Goal: Transaction & Acquisition: Obtain resource

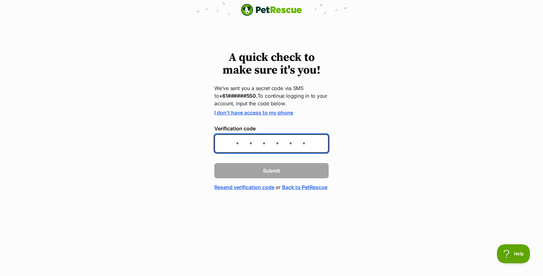
click at [247, 147] on input "Verification code" at bounding box center [271, 143] width 114 height 19
type input "494077"
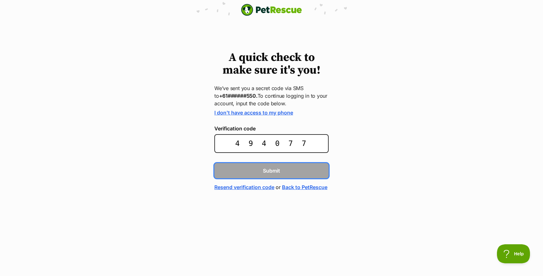
click at [214, 163] on button "Submit" at bounding box center [271, 170] width 114 height 15
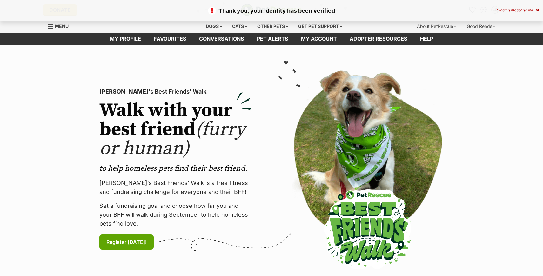
click at [62, 29] on span "Menu" at bounding box center [62, 25] width 14 height 5
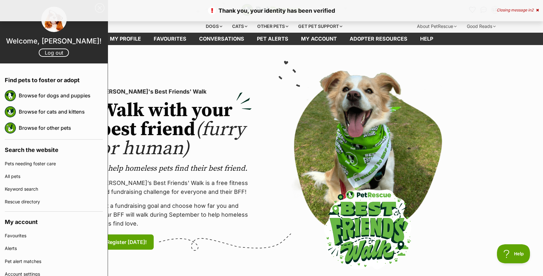
click at [175, 106] on h2 "Walk with your best friend (furry or human)" at bounding box center [175, 129] width 152 height 57
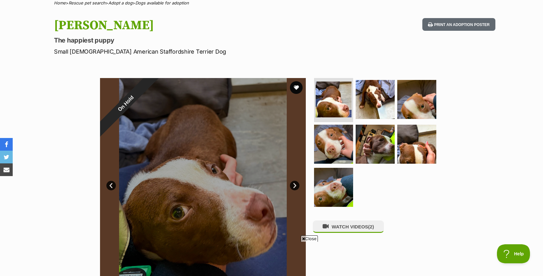
scroll to position [63, 0]
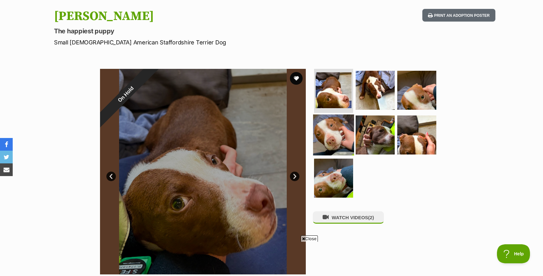
click at [335, 137] on img at bounding box center [333, 135] width 41 height 41
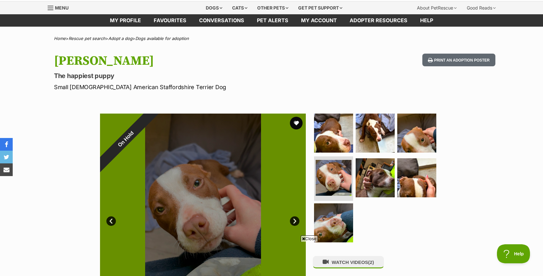
scroll to position [0, 0]
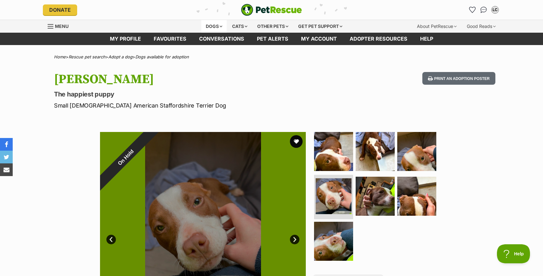
click at [211, 24] on div "Dogs" at bounding box center [213, 26] width 25 height 13
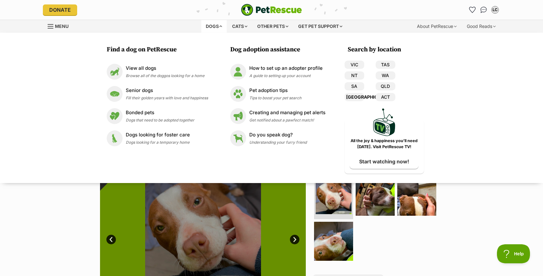
click at [352, 97] on link "[GEOGRAPHIC_DATA]" at bounding box center [355, 97] width 20 height 8
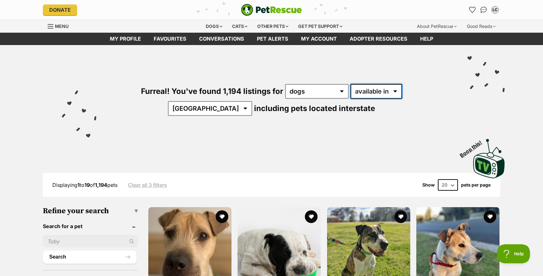
click at [361, 90] on select "available in located in" at bounding box center [376, 91] width 51 height 15
select select "disabled"
click at [351, 84] on select "available in located in" at bounding box center [376, 91] width 51 height 15
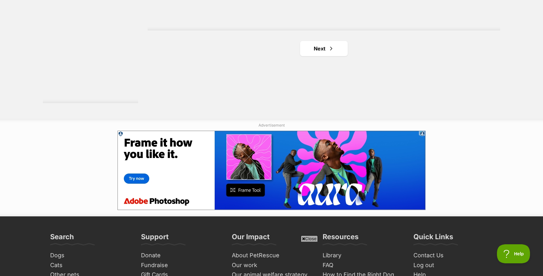
scroll to position [1214, 0]
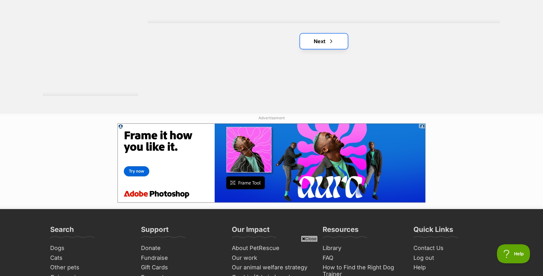
click at [331, 44] on span "Next page" at bounding box center [331, 41] width 6 height 8
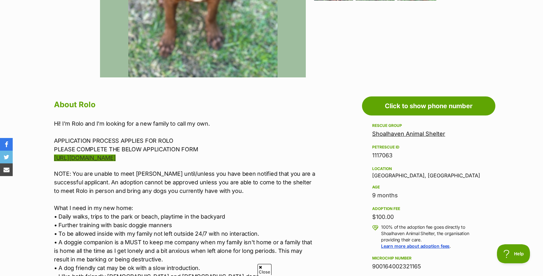
click at [115, 157] on link "[URL][DOMAIN_NAME]" at bounding box center [85, 158] width 62 height 7
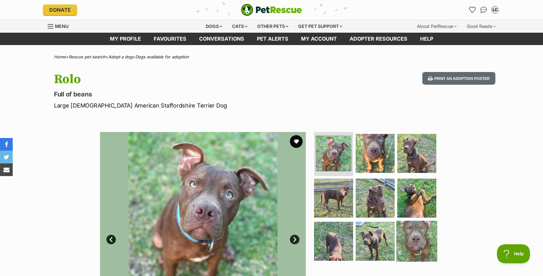
click at [418, 226] on img at bounding box center [416, 241] width 41 height 41
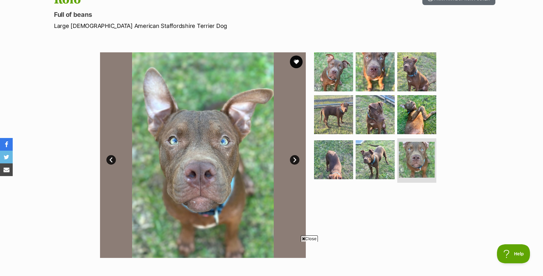
scroll to position [87, 0]
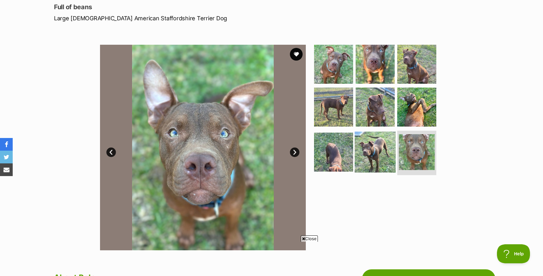
click at [369, 160] on img at bounding box center [375, 152] width 41 height 41
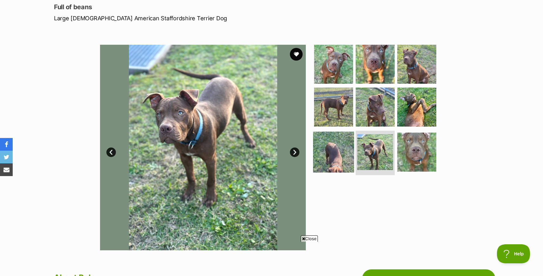
click at [343, 159] on img at bounding box center [333, 152] width 41 height 41
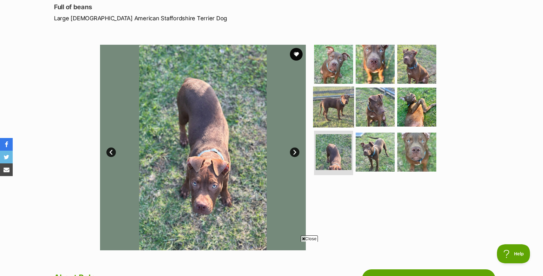
click at [341, 116] on img at bounding box center [333, 107] width 41 height 41
